Goal: Transaction & Acquisition: Book appointment/travel/reservation

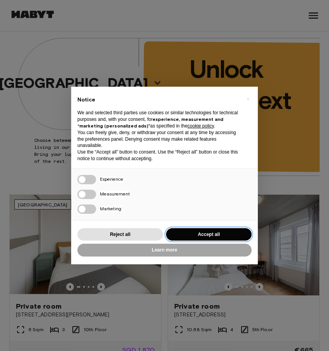
click at [202, 234] on button "Accept all" at bounding box center [208, 234] width 85 height 13
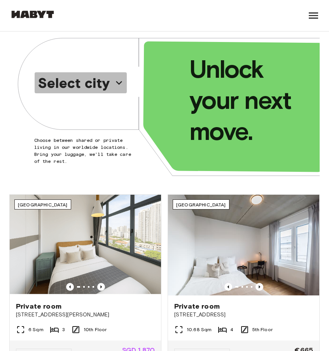
click at [101, 87] on p "Select city" at bounding box center [74, 83] width 72 height 16
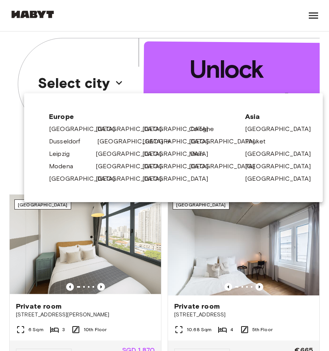
click at [108, 142] on link "[GEOGRAPHIC_DATA]" at bounding box center [134, 141] width 74 height 9
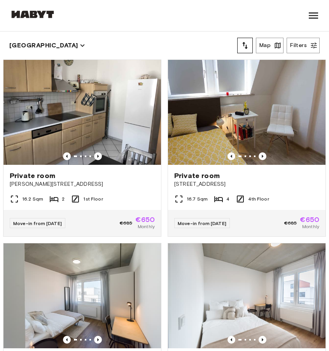
click at [247, 41] on icon "tune" at bounding box center [244, 45] width 9 height 9
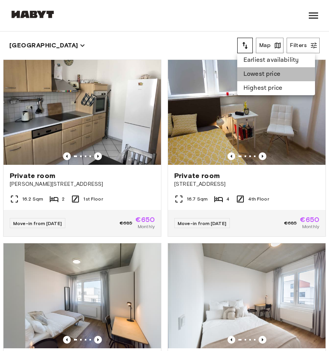
click at [263, 76] on li "Lowest price" at bounding box center [276, 74] width 78 height 14
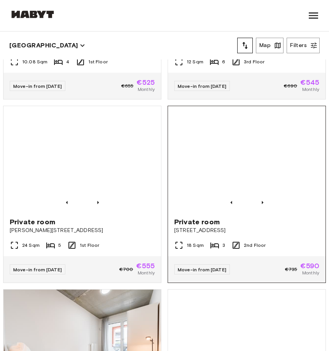
scroll to position [133, 0]
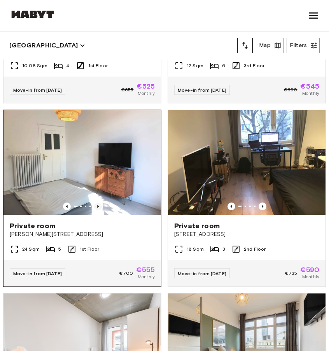
click at [100, 204] on icon "Previous image" at bounding box center [98, 206] width 8 height 8
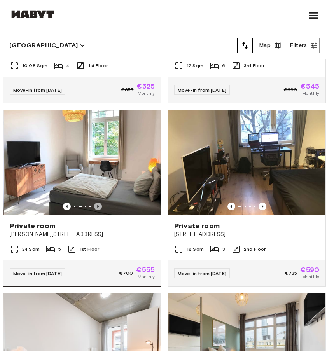
click at [100, 204] on icon "Previous image" at bounding box center [98, 206] width 8 height 8
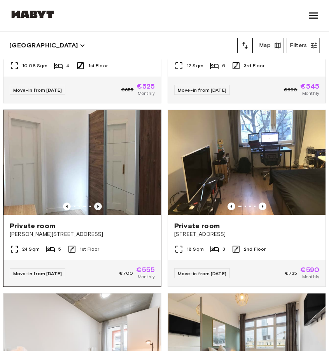
click at [100, 204] on icon "Previous image" at bounding box center [98, 206] width 8 height 8
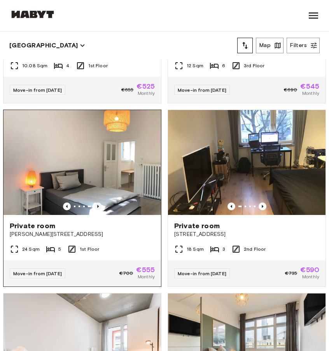
click at [100, 204] on icon "Previous image" at bounding box center [98, 206] width 8 height 8
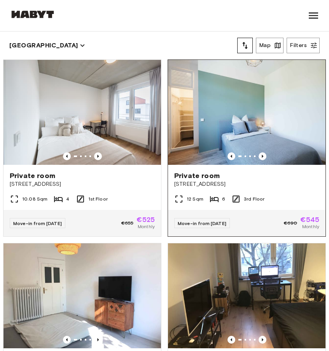
scroll to position [0, 0]
click at [262, 150] on img at bounding box center [246, 112] width 157 height 105
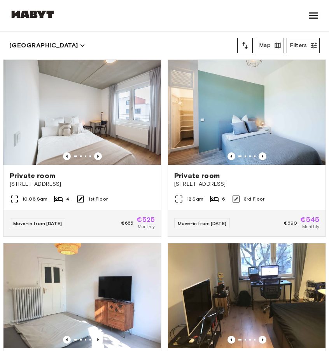
click at [304, 44] on button "Filters" at bounding box center [302, 46] width 33 height 16
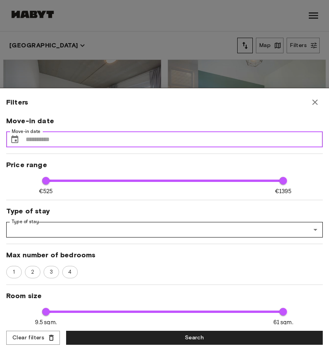
click at [78, 139] on input "Move-in date" at bounding box center [174, 140] width 297 height 16
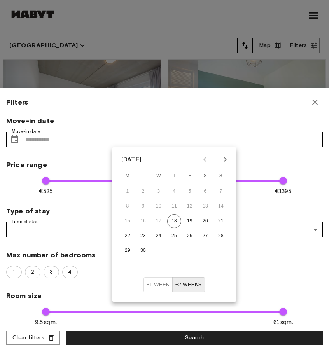
click at [232, 156] on div "September 2025" at bounding box center [174, 159] width 124 height 12
click at [223, 156] on icon "Next month" at bounding box center [224, 159] width 9 height 9
click at [162, 190] on button "1" at bounding box center [158, 192] width 14 height 14
type input "****"
type input "**********"
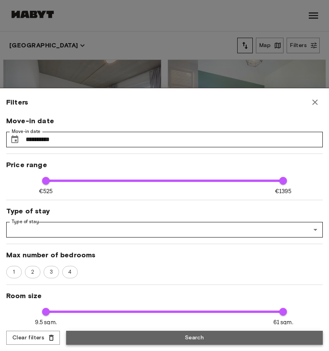
click at [141, 337] on button "Search" at bounding box center [194, 338] width 256 height 14
type input "****"
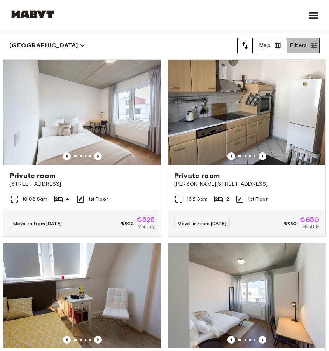
click at [303, 44] on button "Filters" at bounding box center [302, 46] width 33 height 16
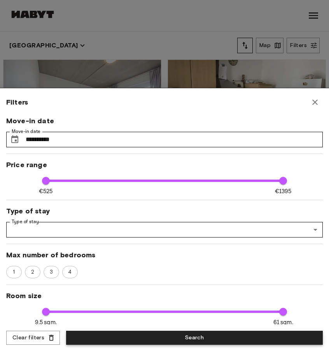
click at [141, 336] on button "Search" at bounding box center [194, 338] width 256 height 14
type input "****"
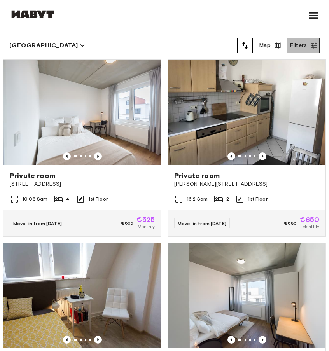
click at [298, 45] on button "Filters" at bounding box center [302, 46] width 33 height 16
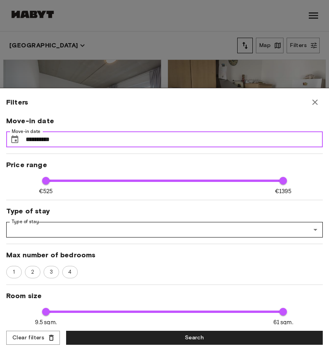
click at [77, 140] on input "**********" at bounding box center [174, 140] width 297 height 16
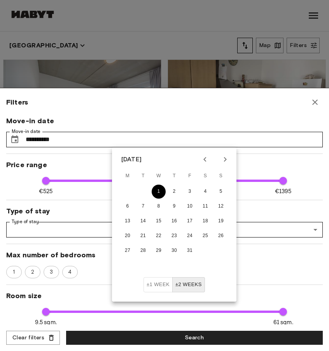
click at [160, 193] on button "1" at bounding box center [158, 192] width 14 height 14
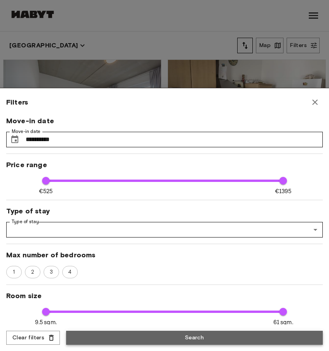
click at [191, 339] on button "Search" at bounding box center [194, 338] width 256 height 14
type input "****"
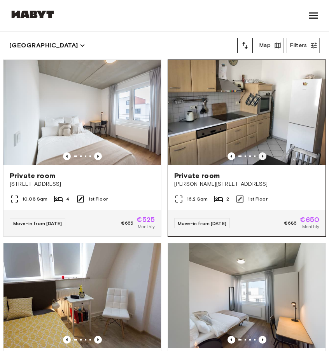
click at [261, 154] on icon "Previous image" at bounding box center [262, 156] width 8 height 8
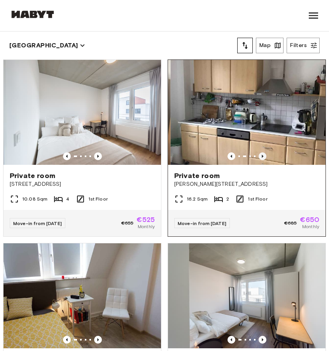
click at [261, 154] on icon "Previous image" at bounding box center [262, 156] width 8 height 8
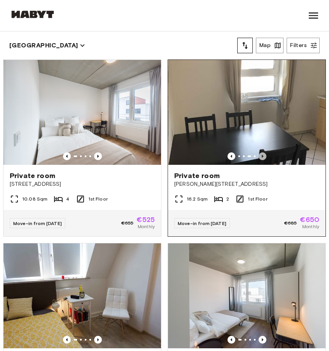
click at [261, 154] on icon "Previous image" at bounding box center [262, 156] width 8 height 8
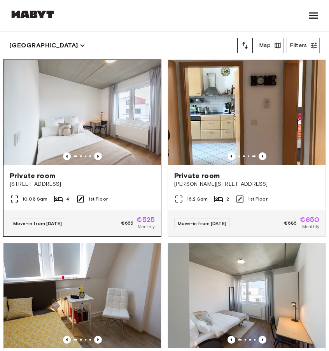
click at [124, 178] on div "Private room" at bounding box center [82, 175] width 145 height 9
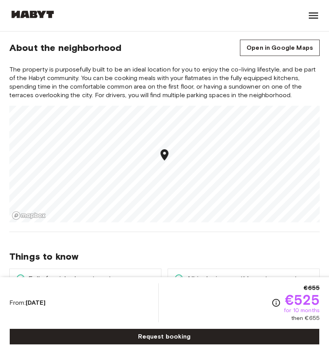
scroll to position [1023, 0]
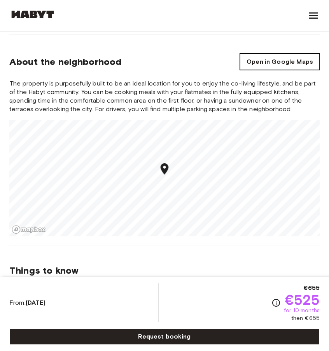
click at [272, 56] on link "Open in Google Maps" at bounding box center [280, 62] width 80 height 16
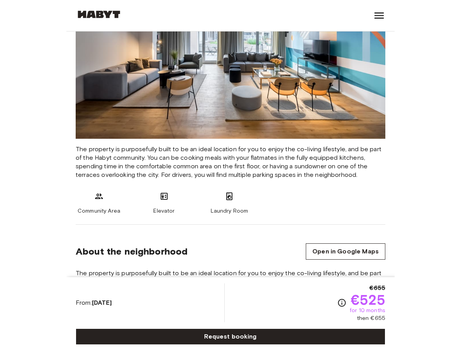
scroll to position [834, 0]
